Goal: Task Accomplishment & Management: Manage account settings

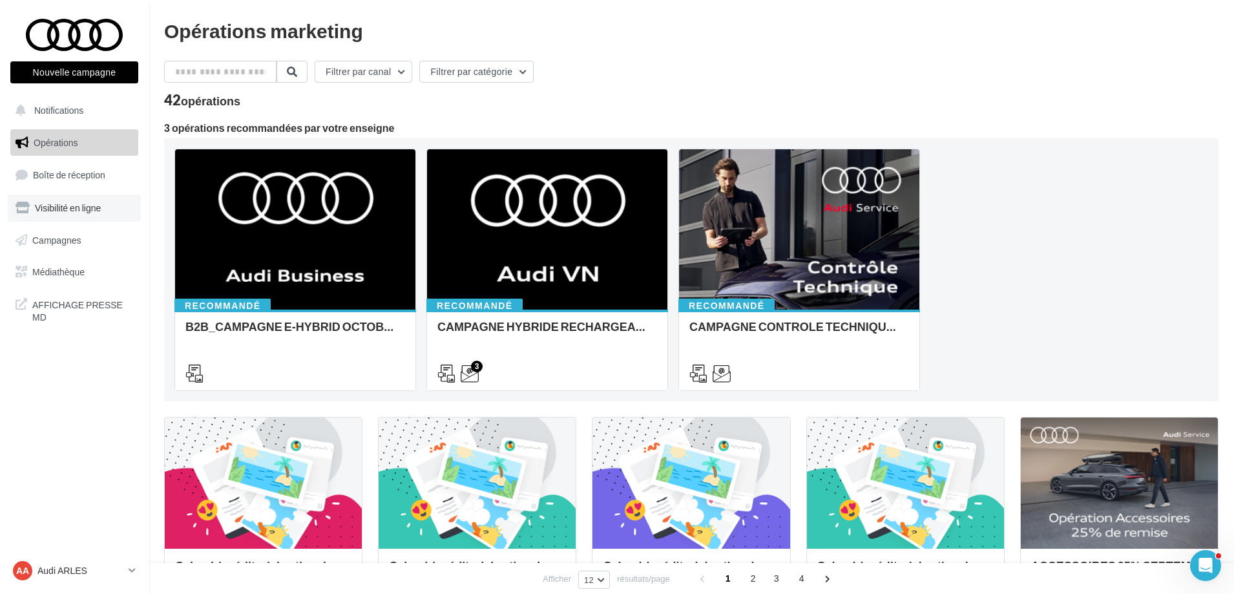
click at [70, 203] on span "Visibilité en ligne" at bounding box center [68, 207] width 66 height 11
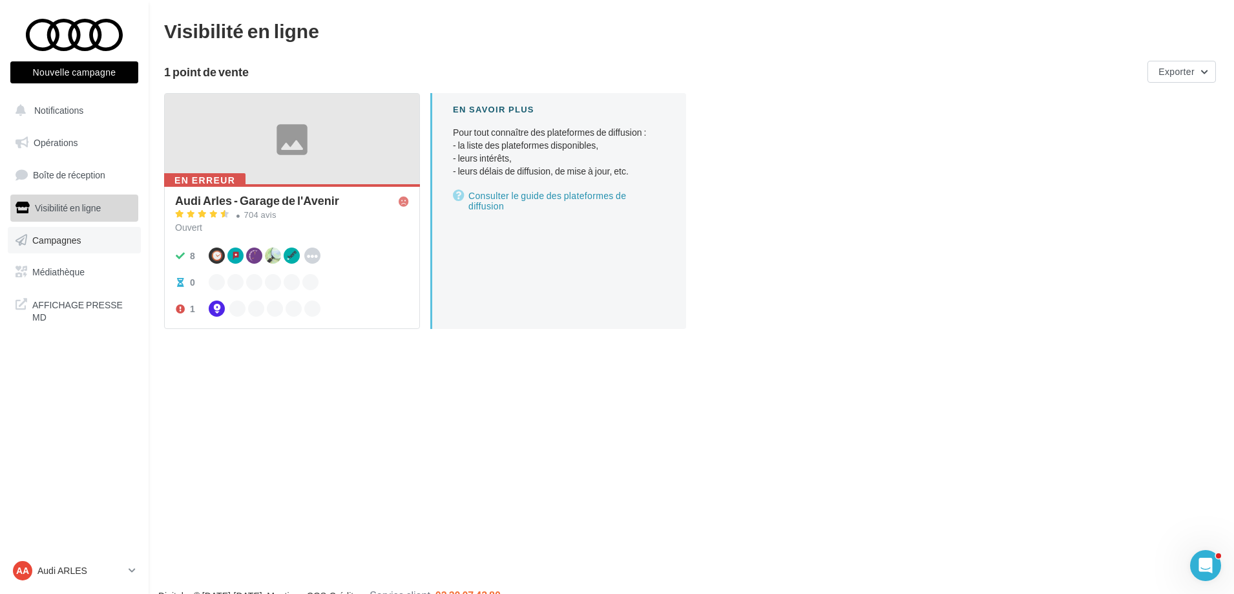
click at [52, 244] on span "Campagnes" at bounding box center [56, 239] width 49 height 11
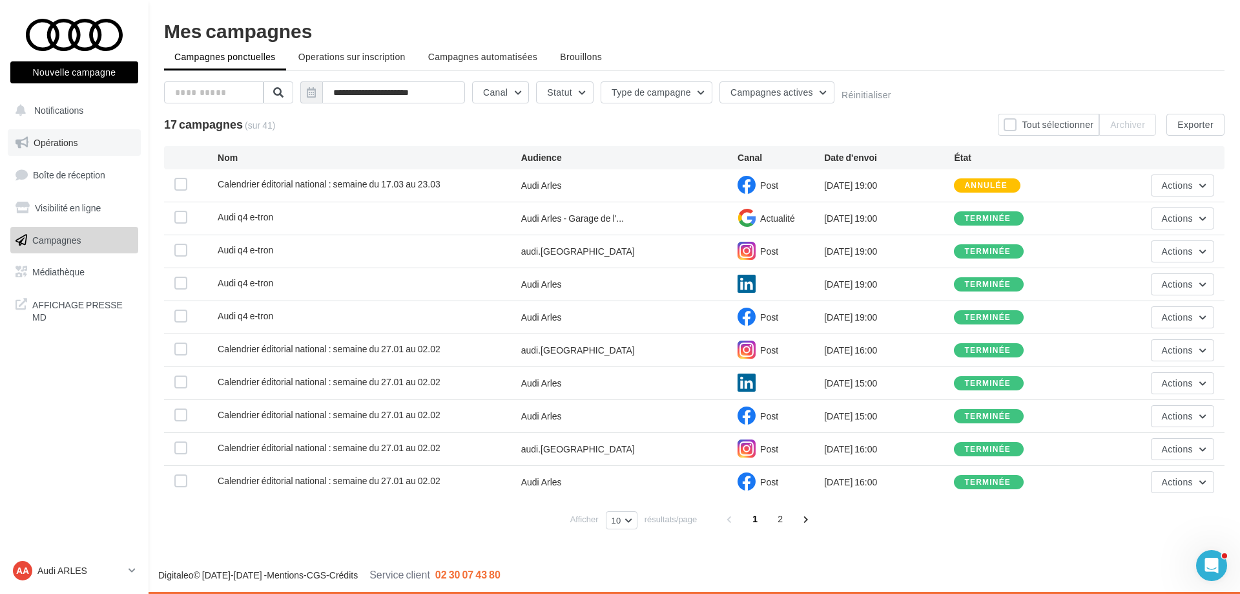
click at [75, 135] on link "Opérations" at bounding box center [74, 142] width 133 height 27
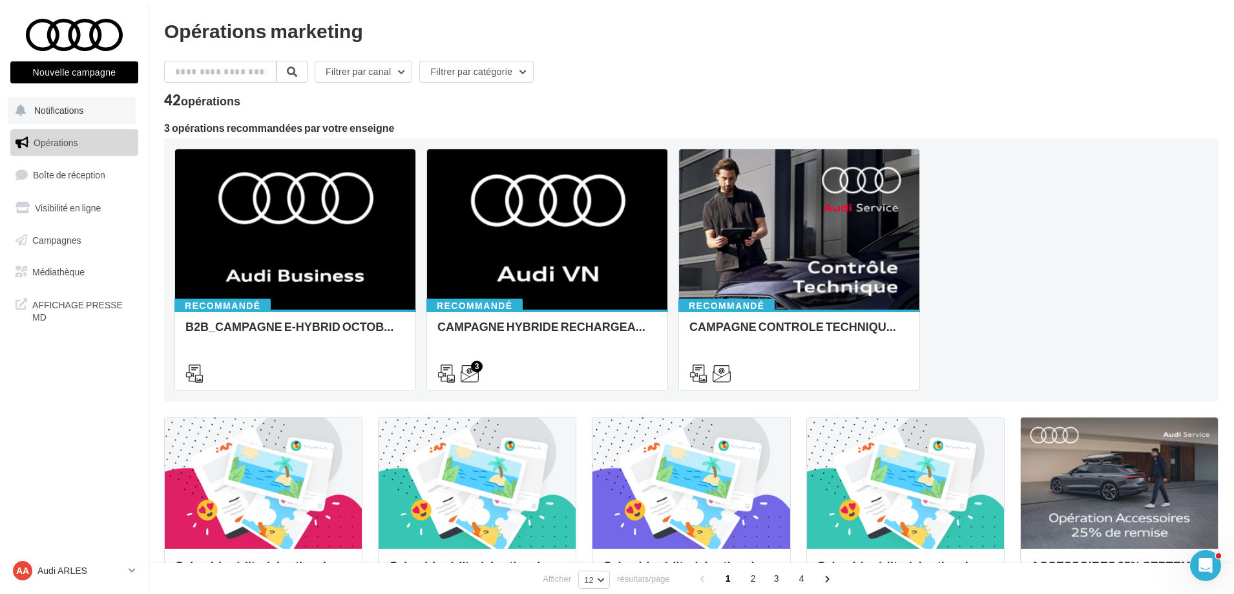
click at [63, 103] on button "Notifications" at bounding box center [72, 110] width 128 height 27
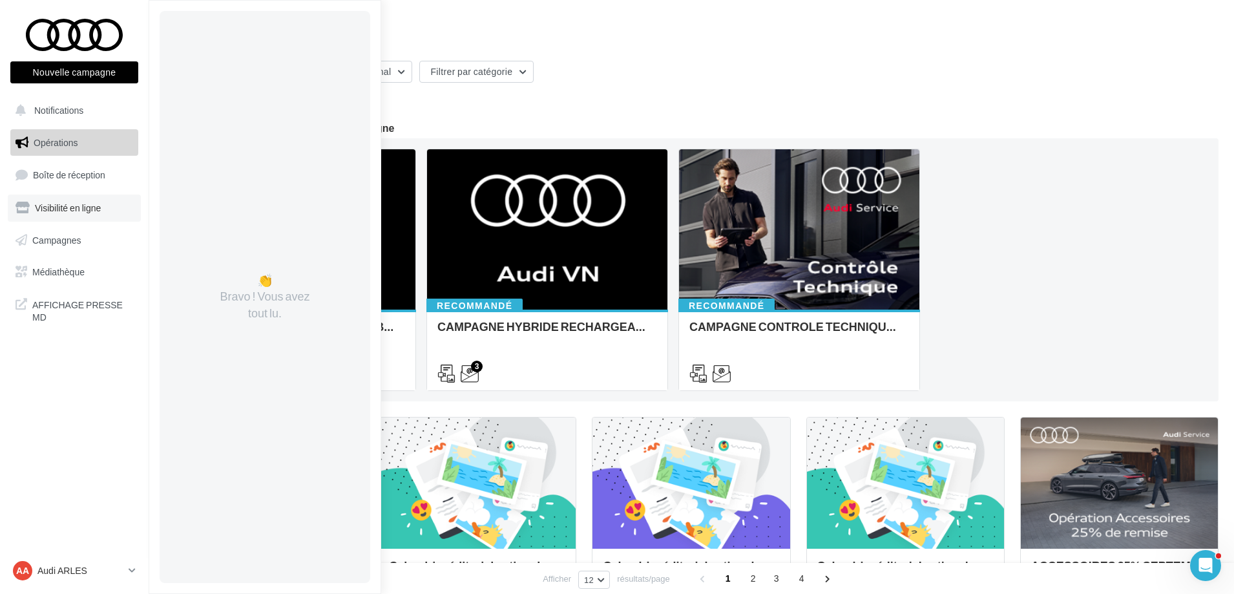
click at [78, 212] on span "Visibilité en ligne" at bounding box center [68, 207] width 66 height 11
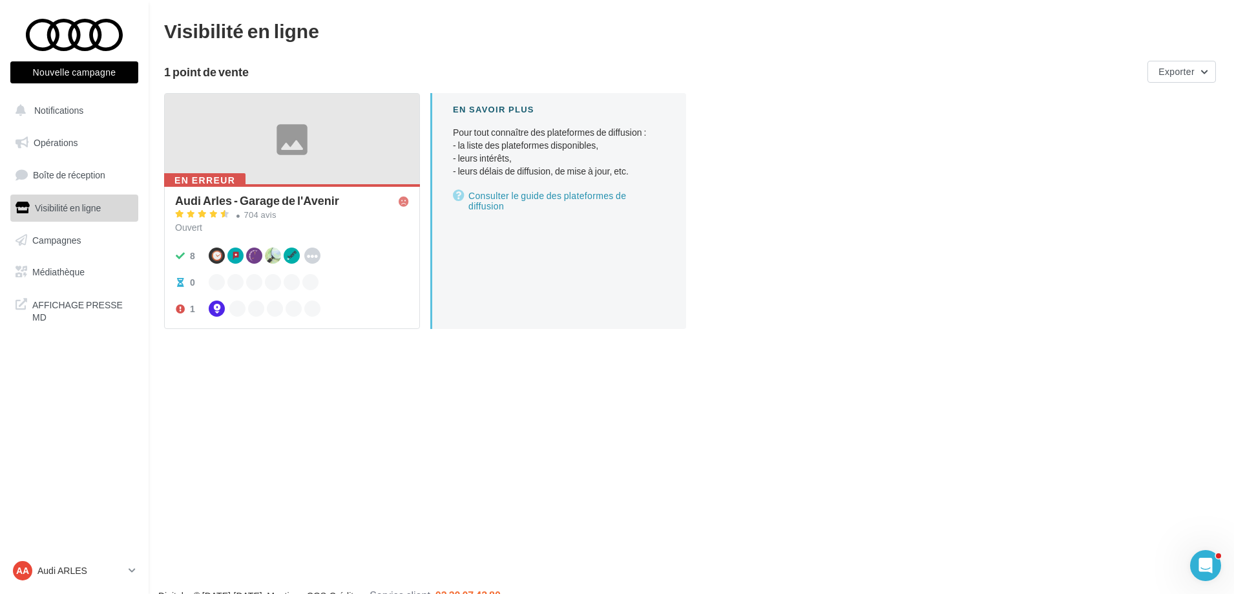
click at [303, 206] on div "Audi Arles - Garage de l'Avenir" at bounding box center [257, 200] width 164 height 12
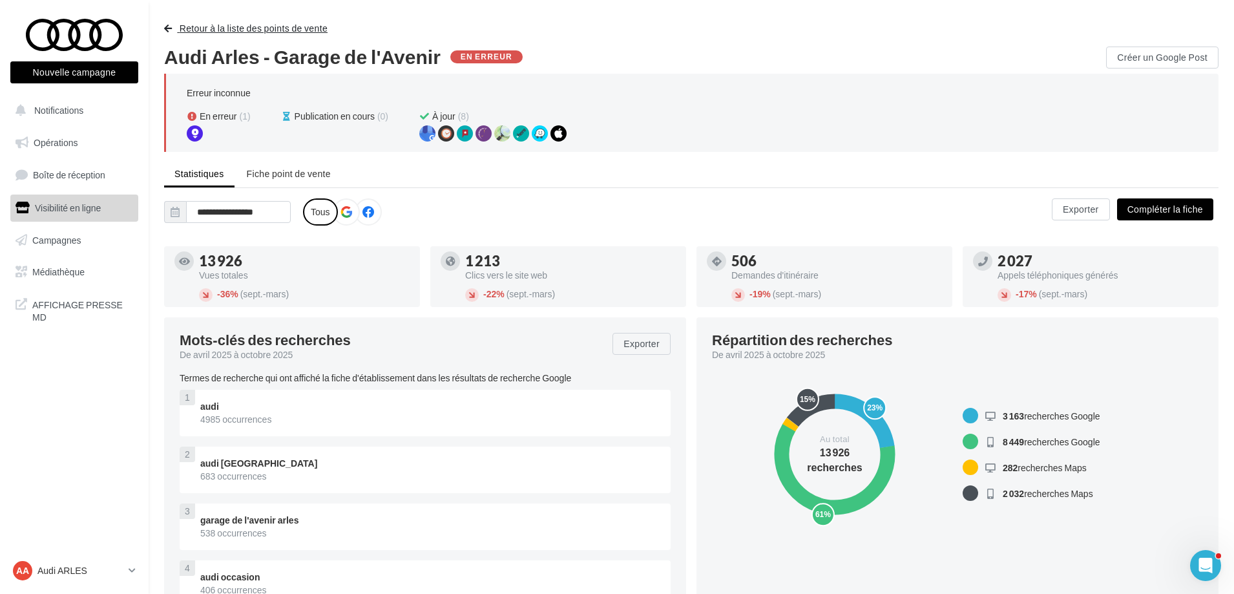
click at [171, 28] on span "button" at bounding box center [168, 28] width 8 height 9
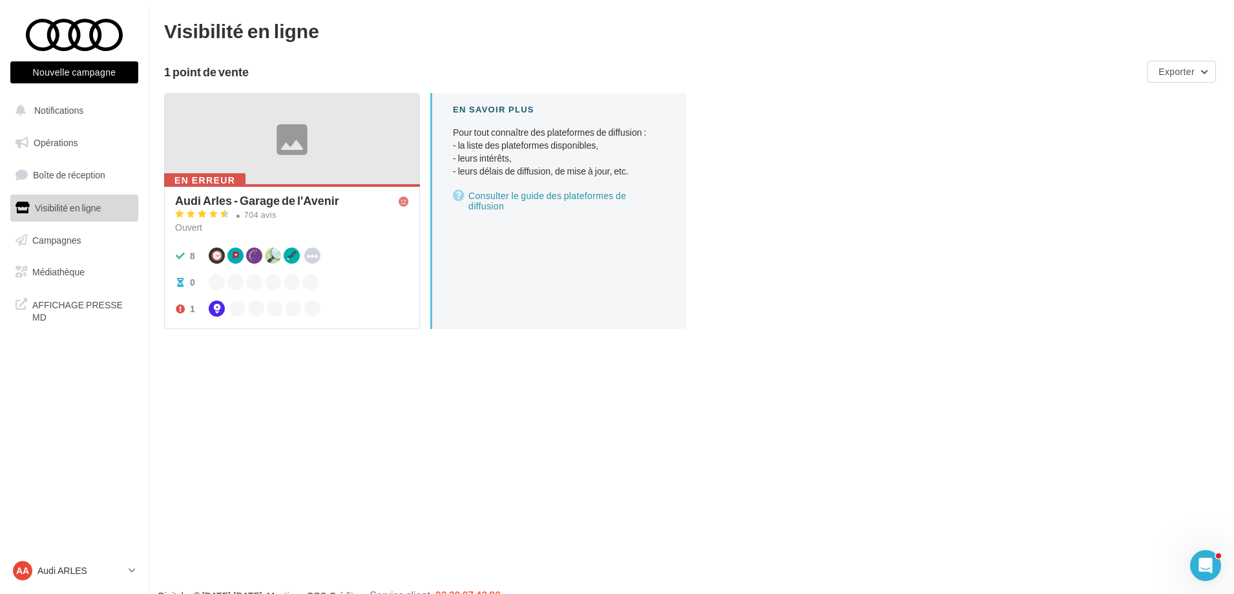
click at [312, 203] on div "Audi Arles - Garage de l'Avenir" at bounding box center [257, 200] width 164 height 12
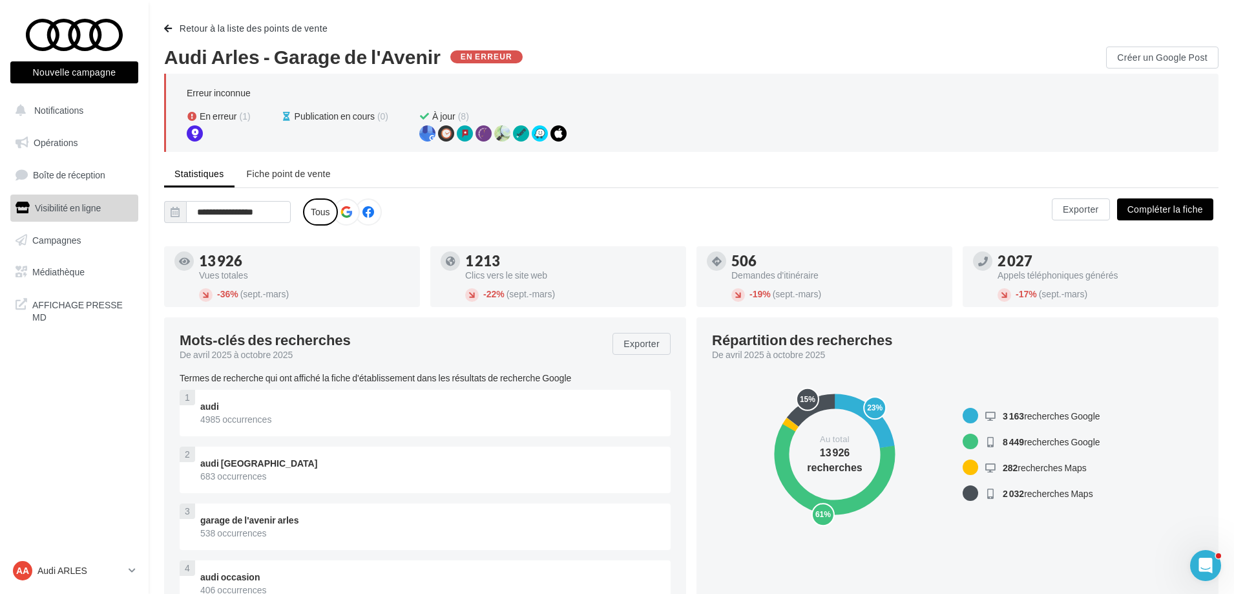
click at [373, 203] on label at bounding box center [368, 211] width 27 height 27
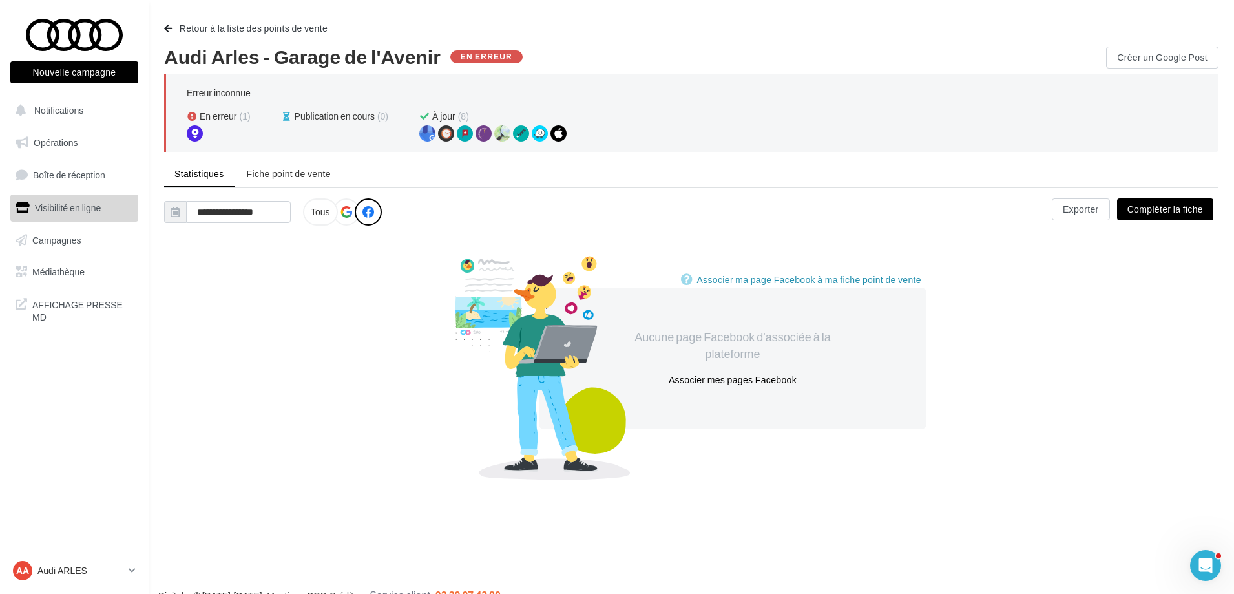
click at [1167, 214] on button "Compléter la fiche" at bounding box center [1165, 209] width 96 height 22
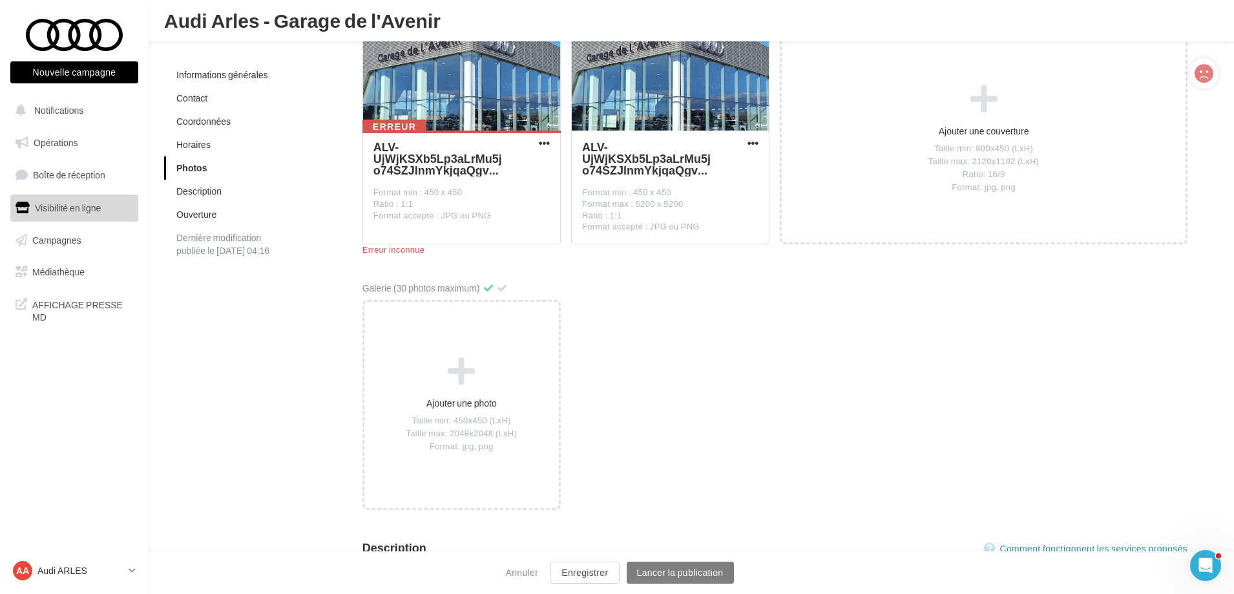
scroll to position [2121, 0]
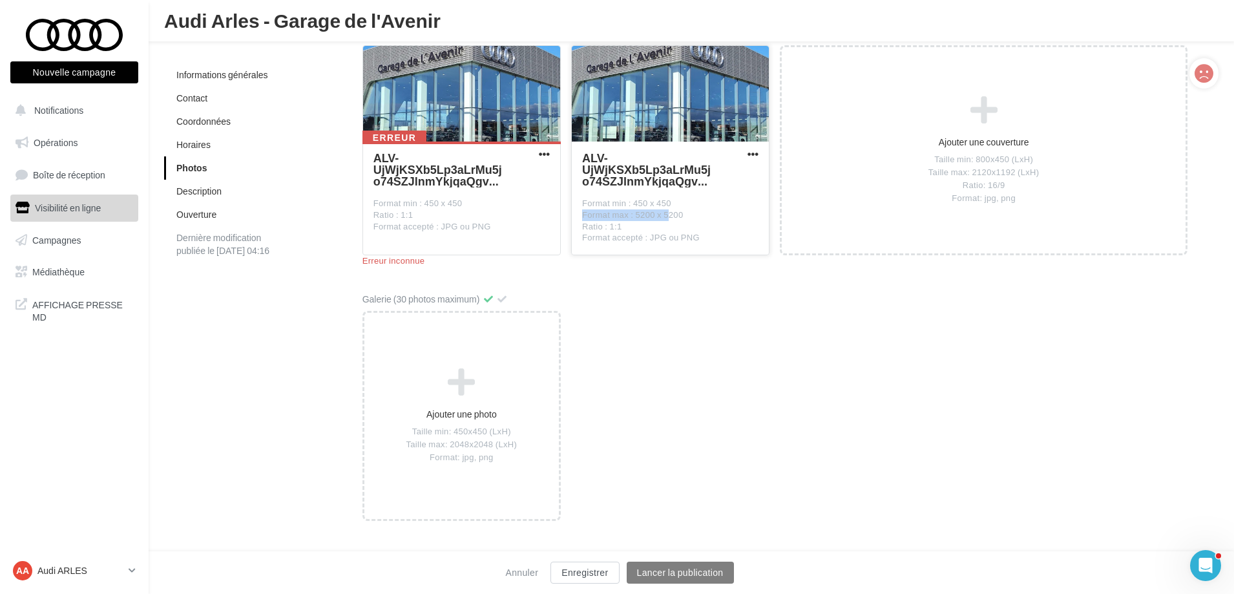
click at [632, 208] on div "Format min : 450 x 450 Format max : 5200 x 5200 Ratio : 1:1 Format accepté : JP…" at bounding box center [670, 221] width 176 height 47
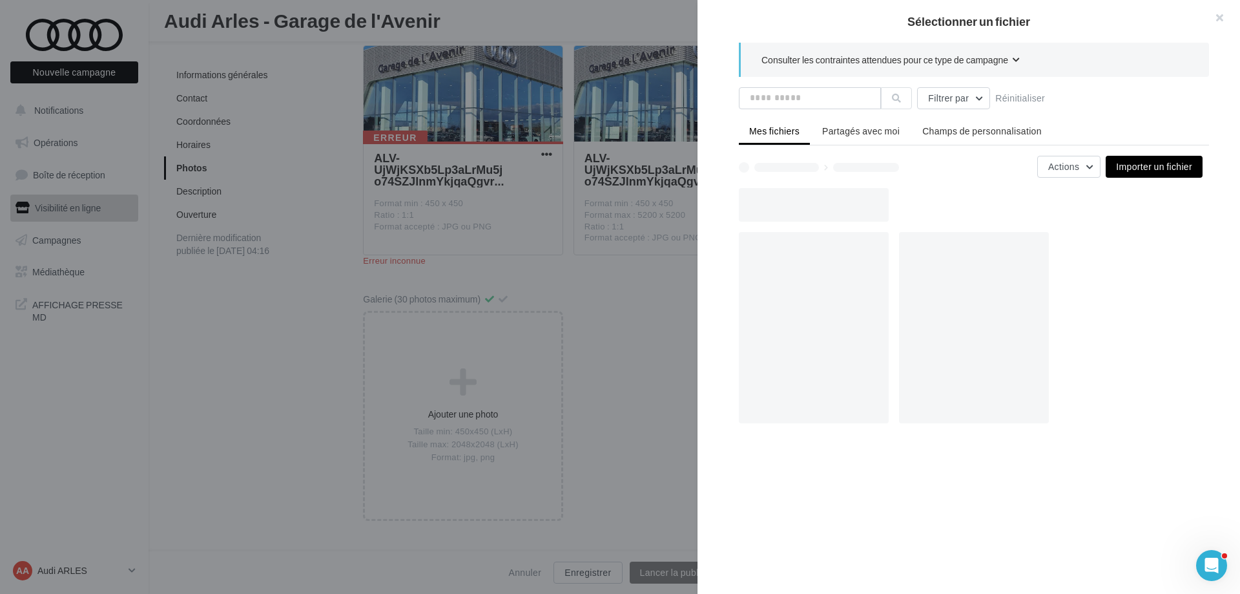
drag, startPoint x: 674, startPoint y: 314, endPoint x: 756, endPoint y: 262, distance: 97.0
click at [674, 313] on div at bounding box center [620, 297] width 1240 height 594
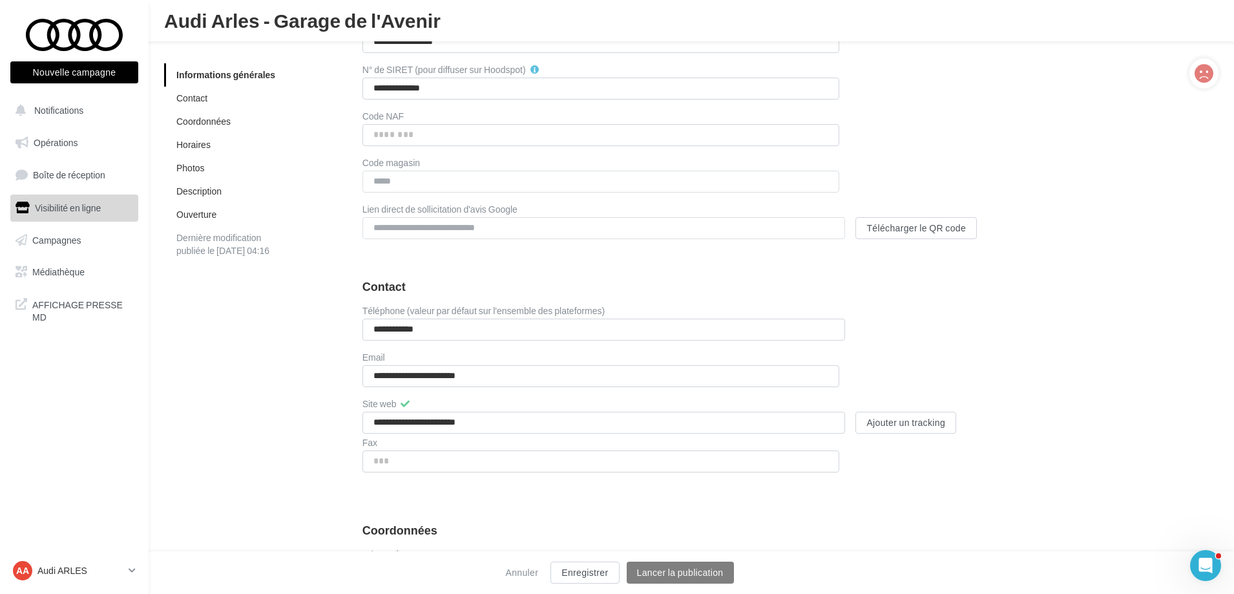
scroll to position [548, 0]
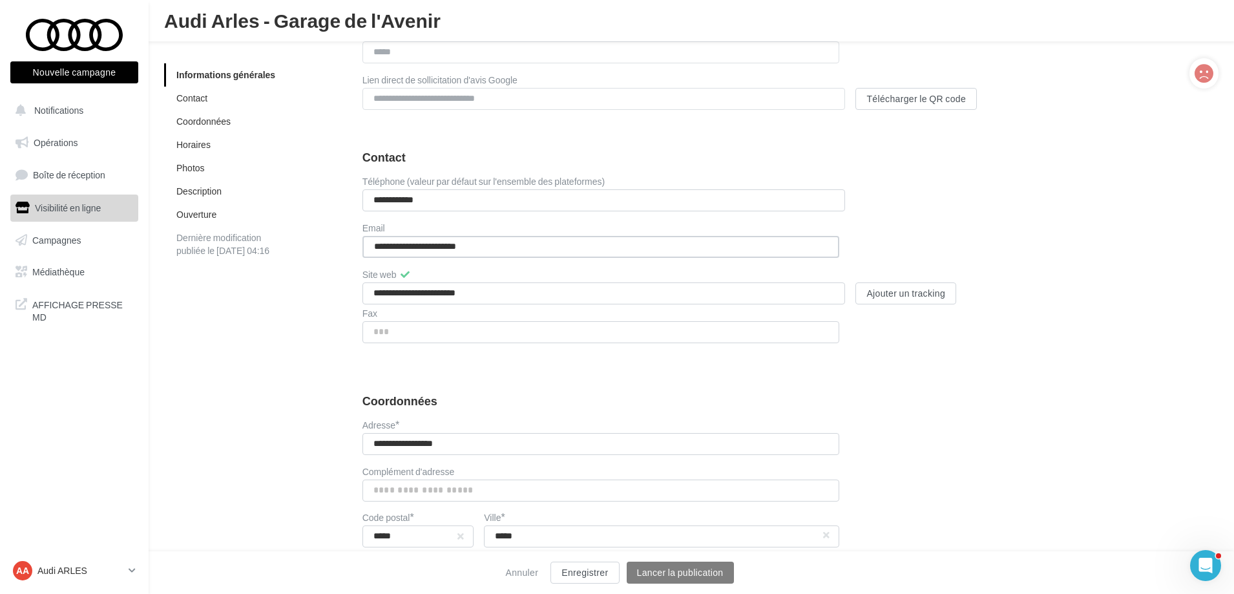
click at [521, 252] on input "**********" at bounding box center [600, 247] width 477 height 22
drag, startPoint x: 521, startPoint y: 252, endPoint x: 302, endPoint y: 260, distance: 219.2
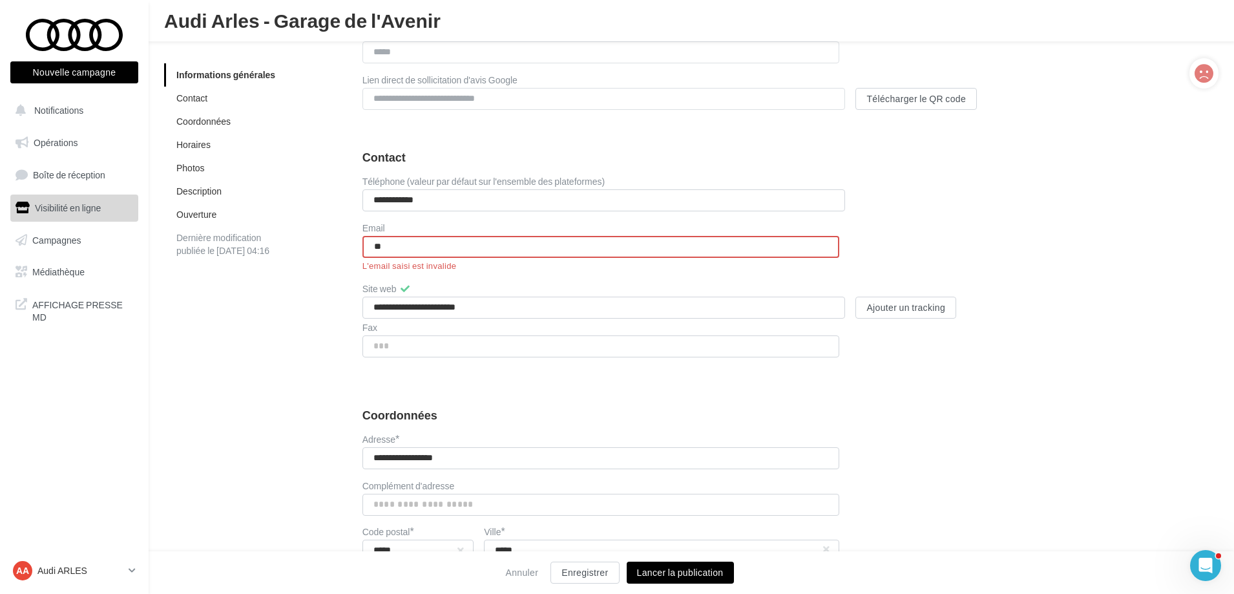
type input "*"
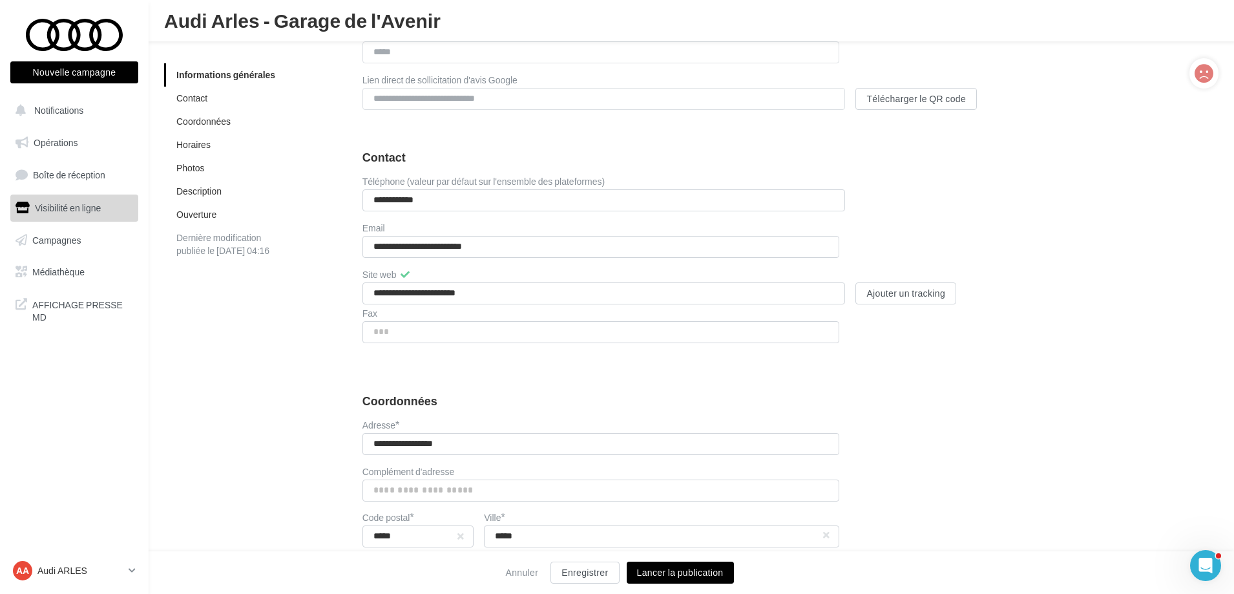
click at [746, 395] on div "Coordonnées" at bounding box center [568, 402] width 413 height 14
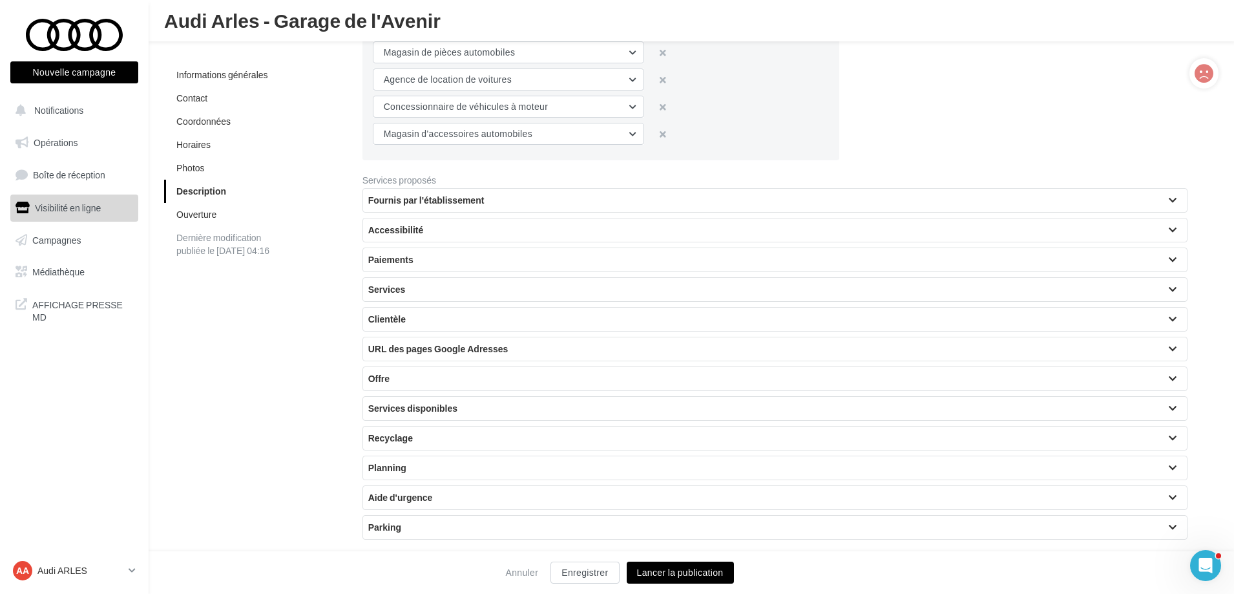
scroll to position [3067, 0]
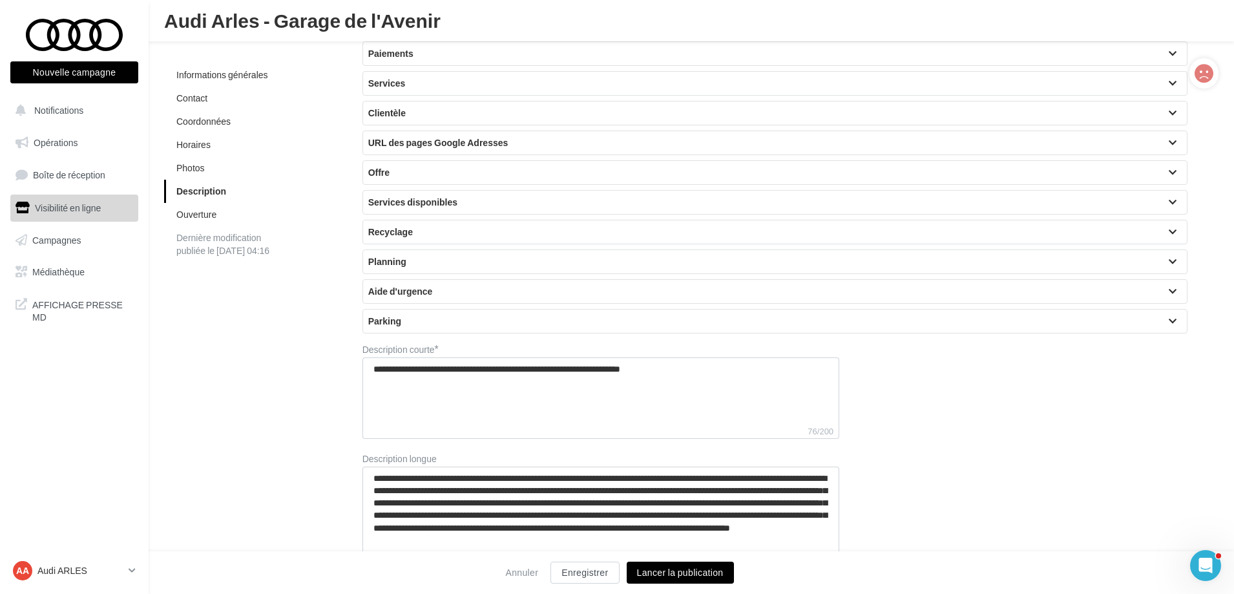
click at [623, 578] on div "Annuler Enregistrer Lancer la publication" at bounding box center [617, 572] width 1234 height 43
click at [604, 578] on button "Enregistrer" at bounding box center [584, 572] width 68 height 22
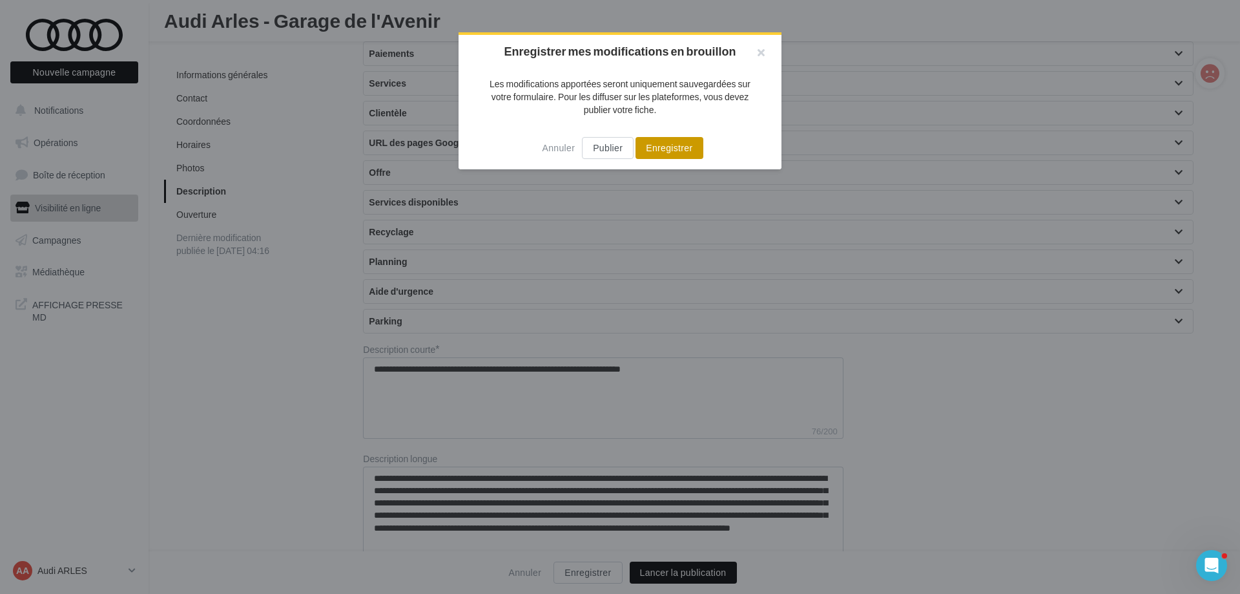
click at [671, 144] on button "Enregistrer" at bounding box center [669, 148] width 67 height 22
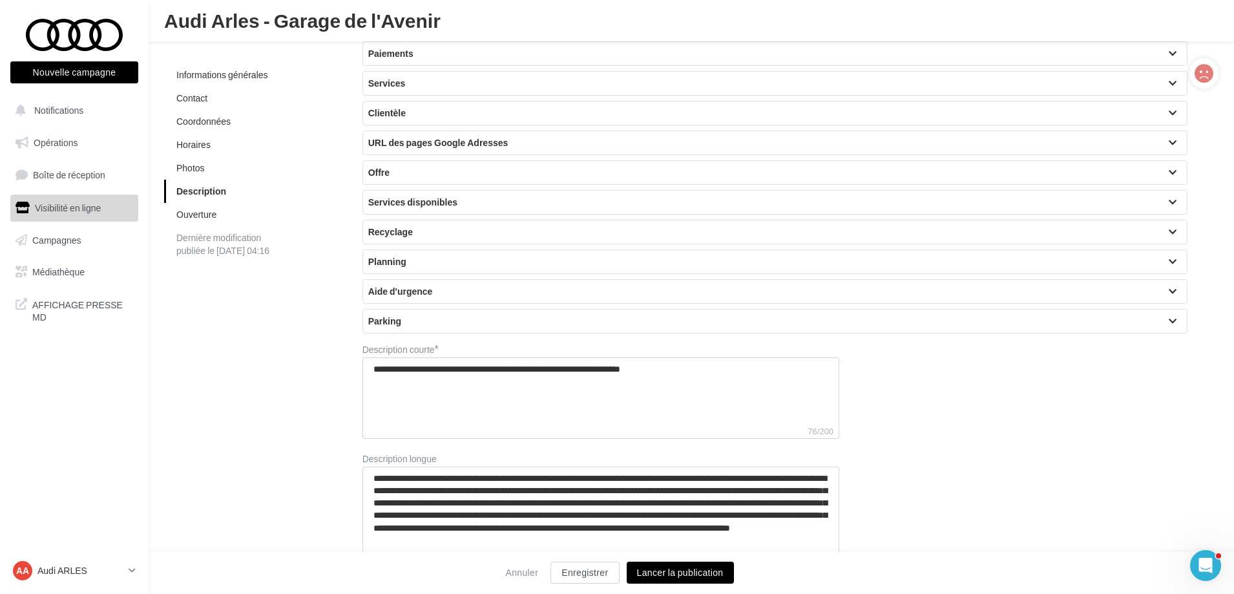
type input "**********"
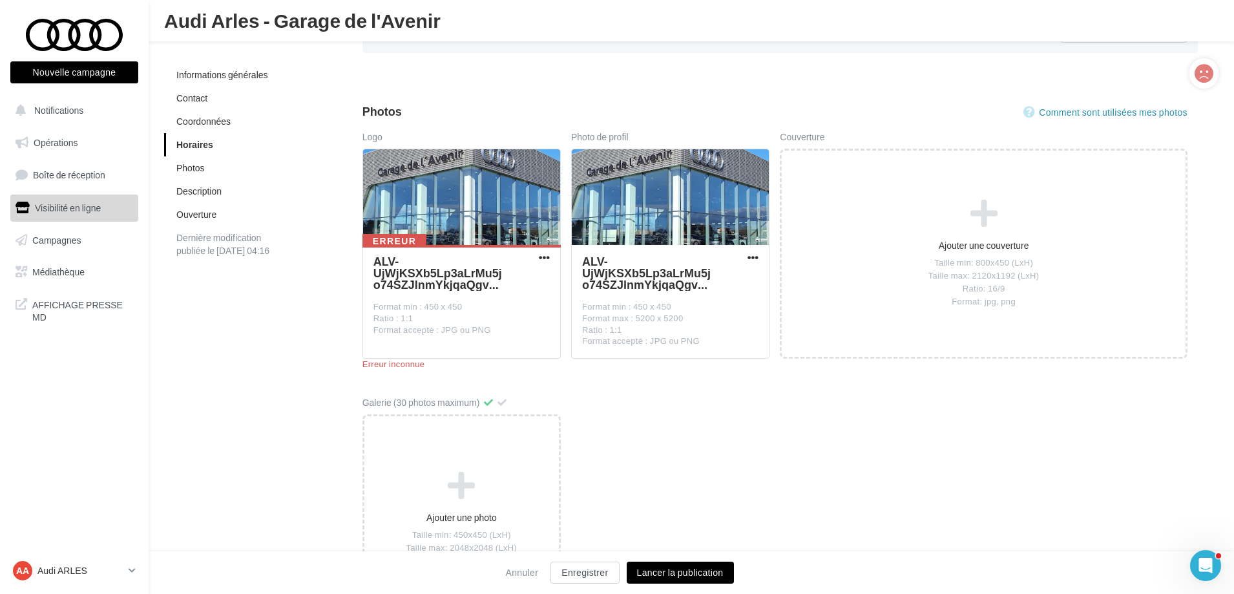
scroll to position [1840, 0]
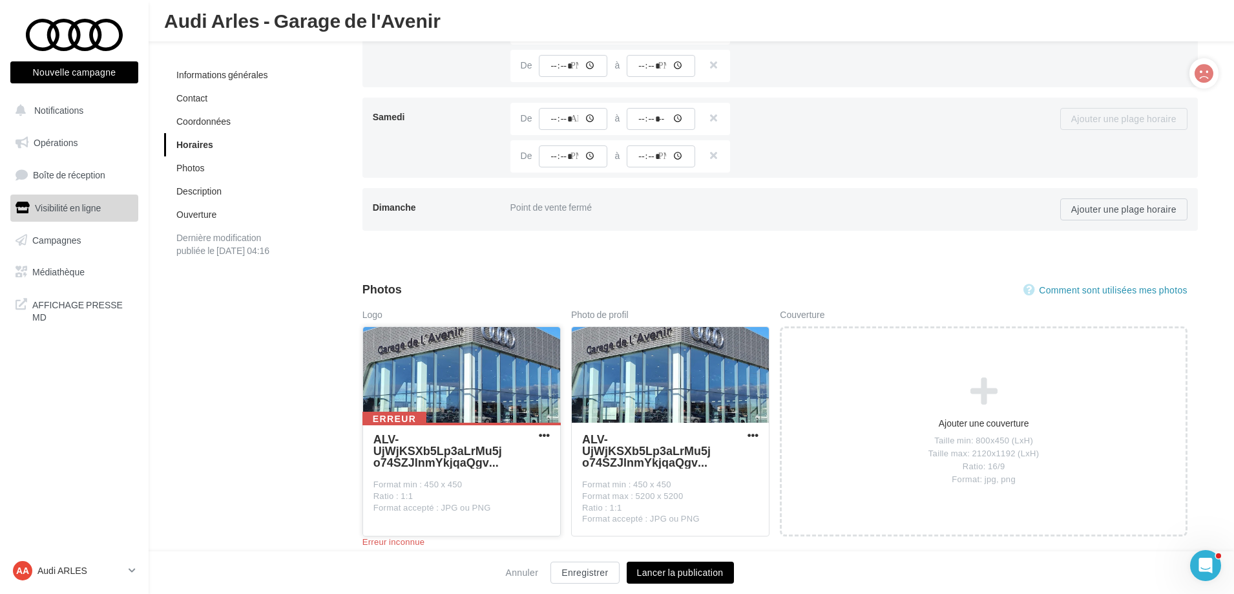
click at [547, 441] on button "button" at bounding box center [544, 436] width 16 height 13
click at [490, 536] on button "Supprimer" at bounding box center [486, 529] width 132 height 34
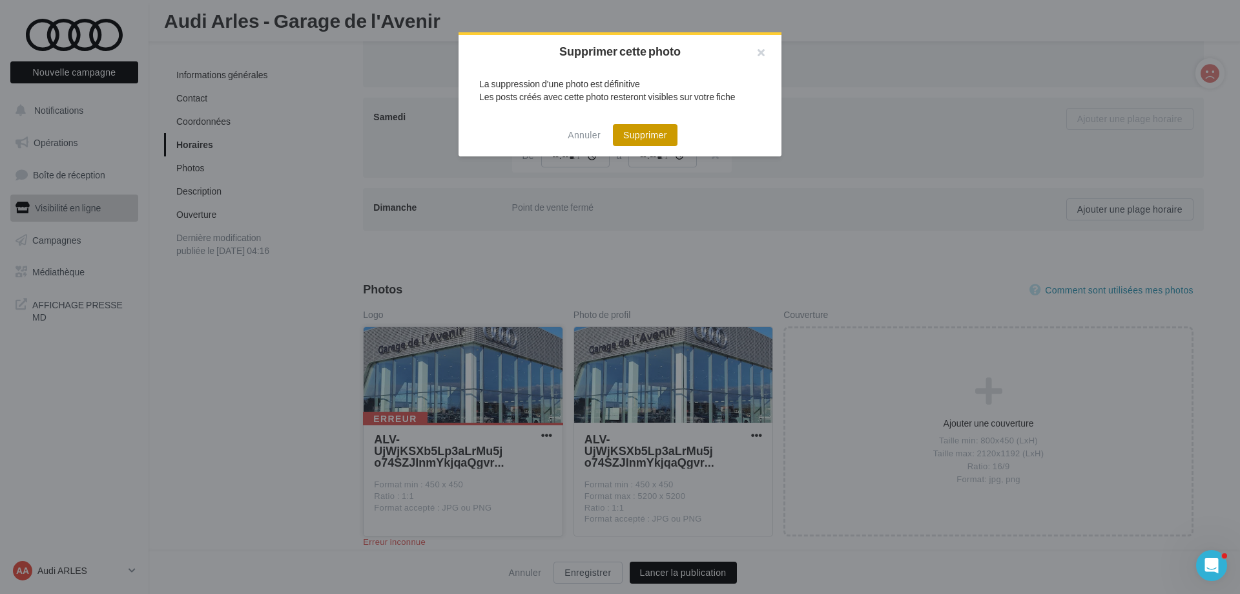
click at [651, 138] on button "Supprimer" at bounding box center [645, 135] width 65 height 22
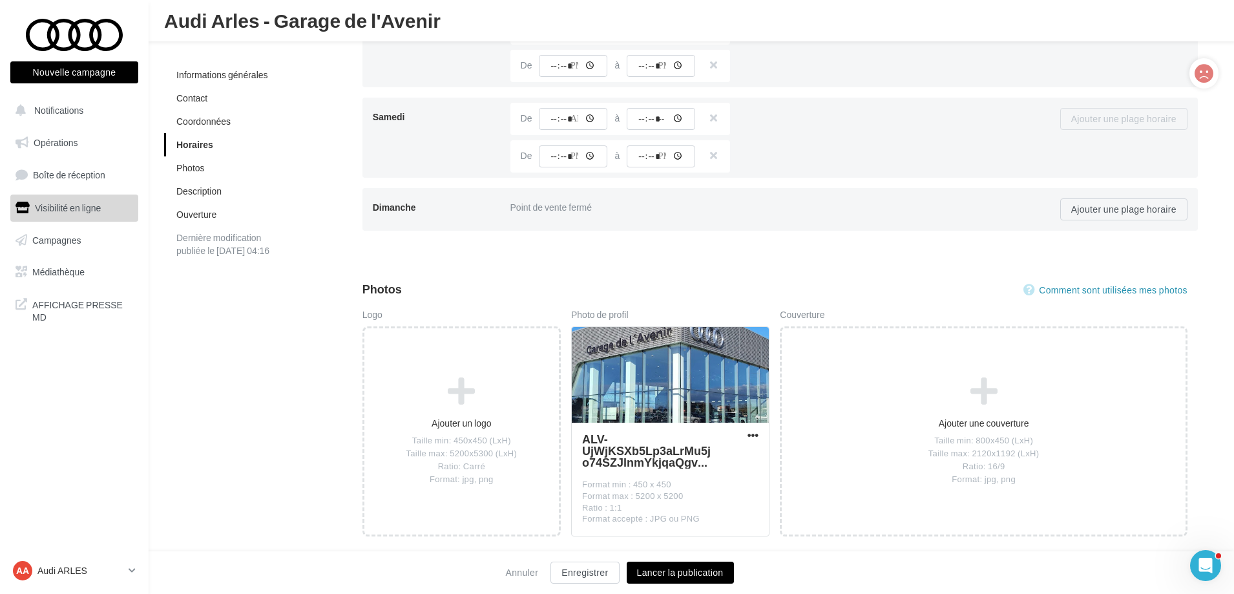
click at [674, 566] on button "Lancer la publication" at bounding box center [680, 572] width 107 height 22
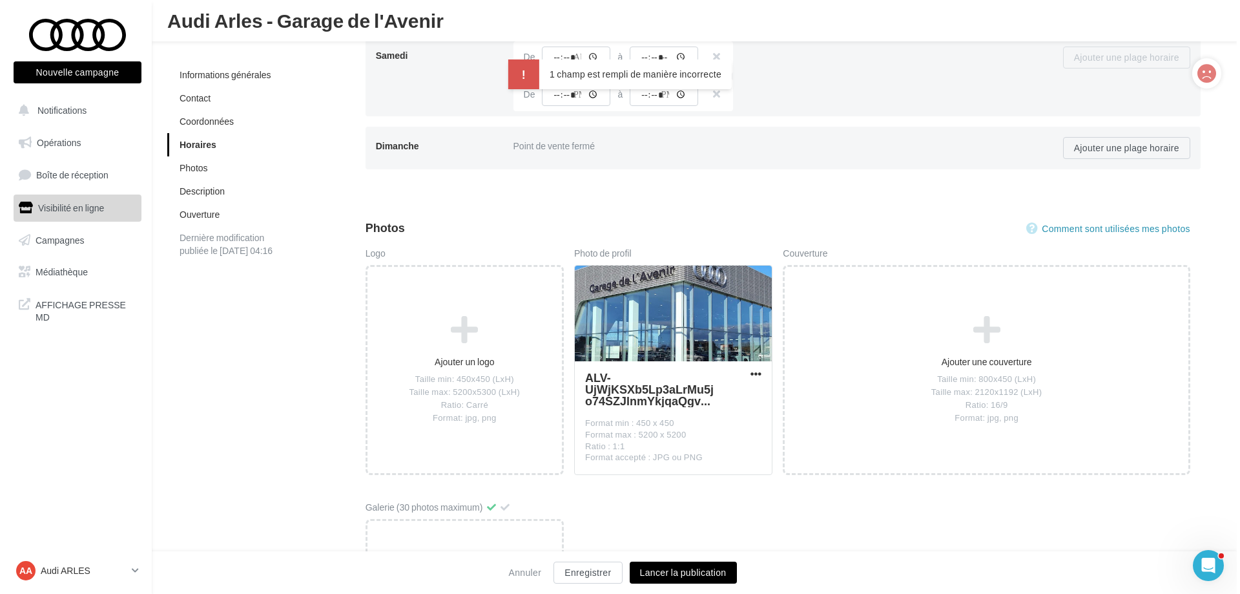
scroll to position [2014, 0]
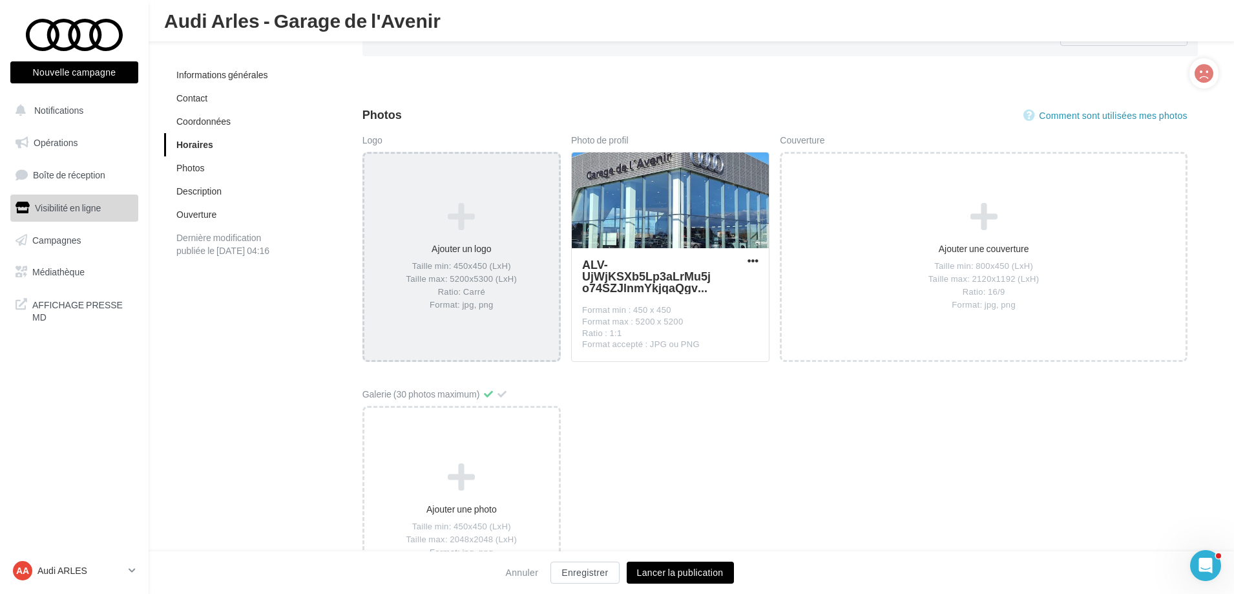
click at [459, 281] on div "Taille min: 450x450 (LxH) Taille max: 5200x5300 (LxH) Ratio: Carré Format: jpg,…" at bounding box center [462, 286] width 184 height 50
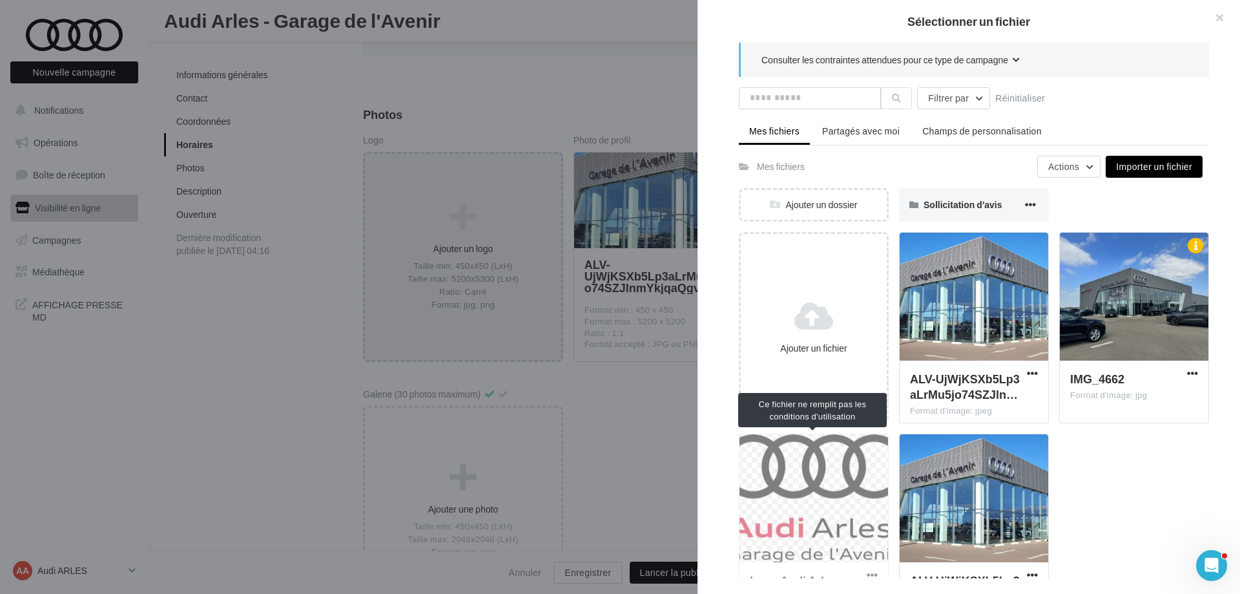
click at [820, 477] on div "Logo Audi Arles - Garage de l'Aveni… Format d'image: png" at bounding box center [814, 528] width 150 height 191
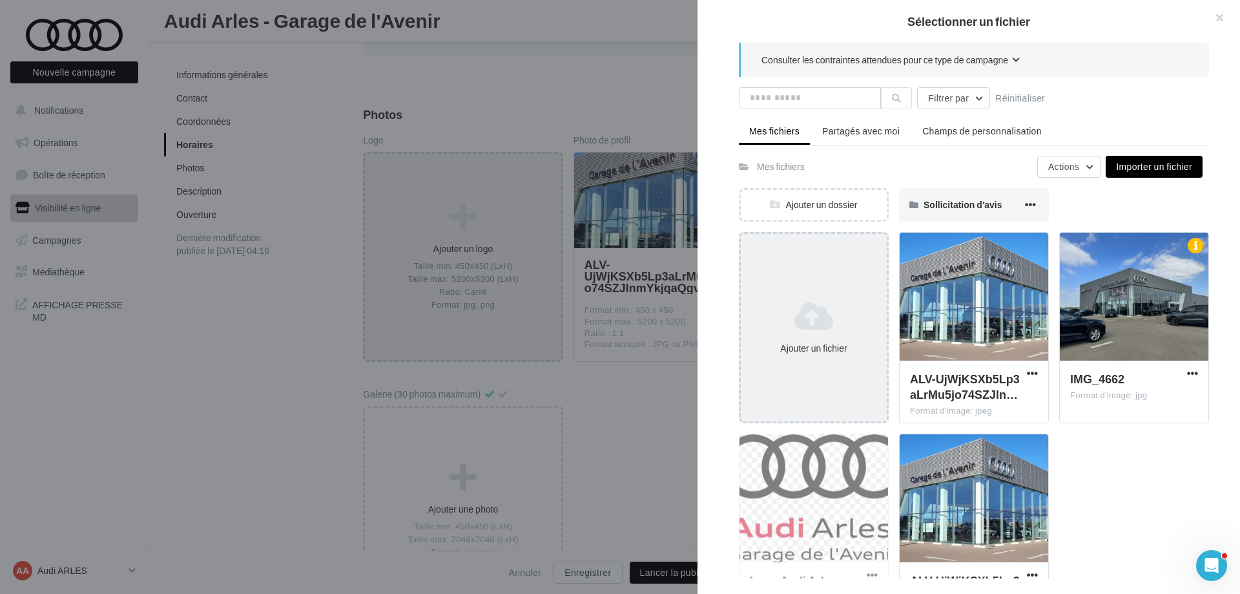
click at [809, 304] on icon at bounding box center [814, 315] width 136 height 31
